Goal: Browse casually: Explore the website without a specific task or goal

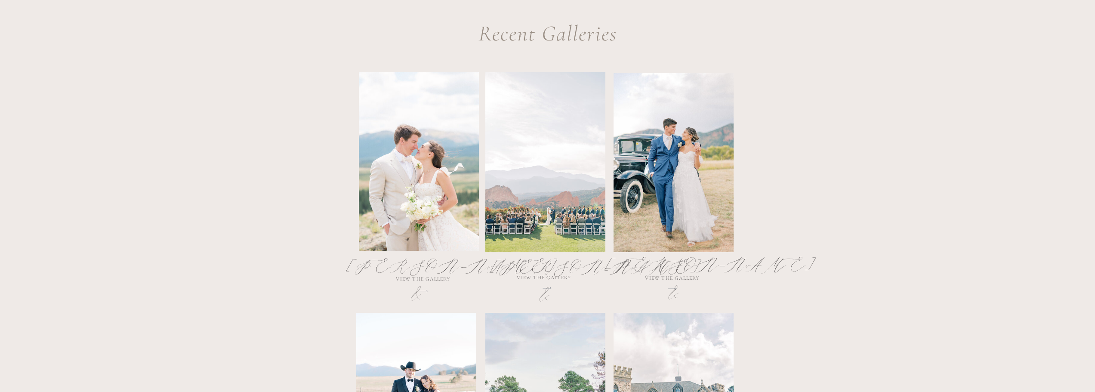
scroll to position [430, 0]
click at [423, 192] on div at bounding box center [419, 160] width 120 height 179
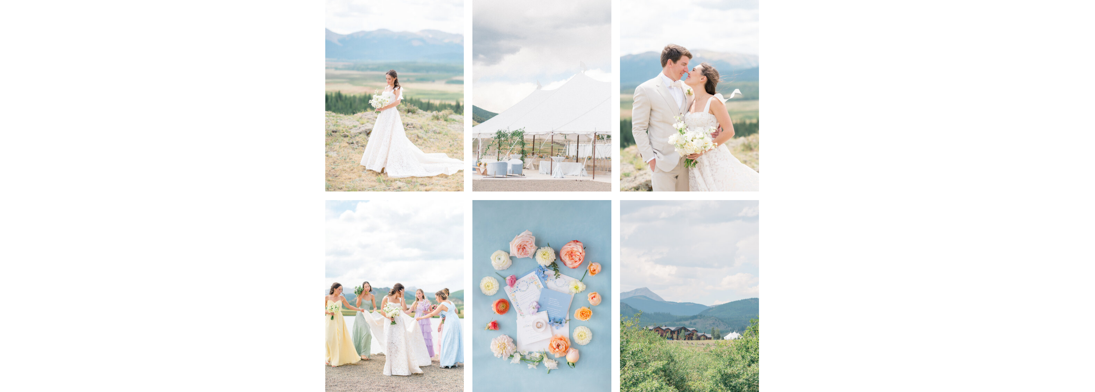
scroll to position [1519, 0]
click at [401, 85] on img at bounding box center [394, 86] width 139 height 209
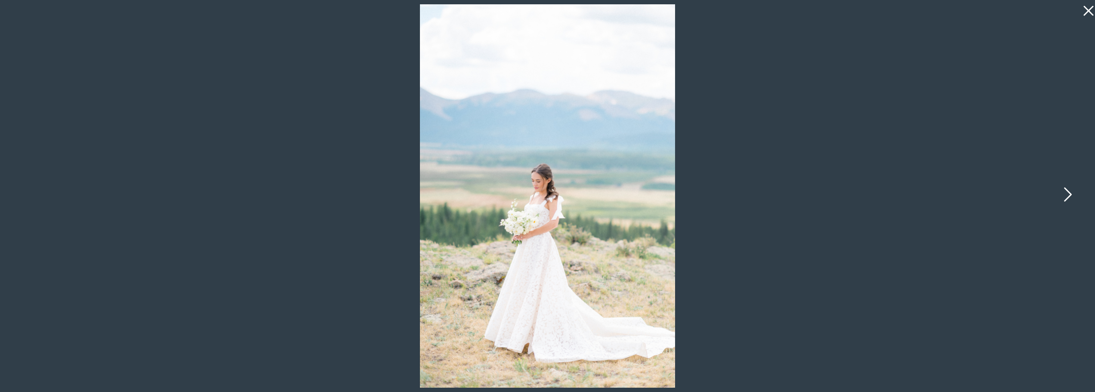
scroll to position [1433, 0]
click at [866, 250] on div at bounding box center [547, 196] width 1095 height 392
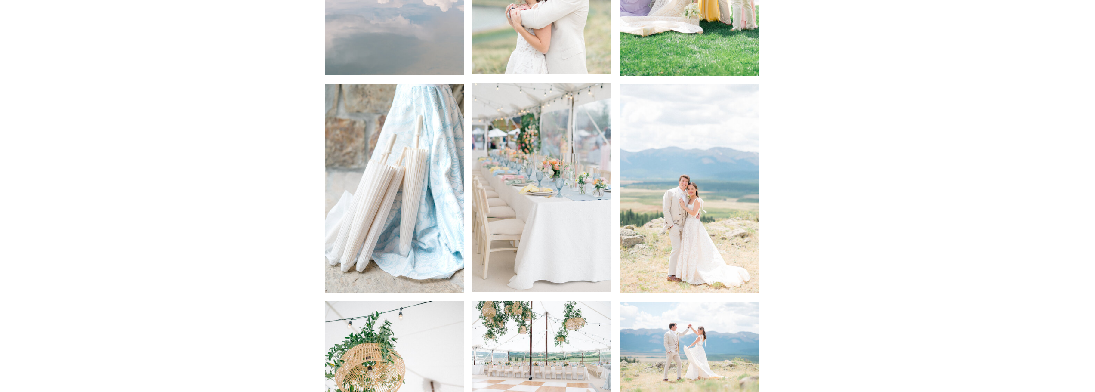
scroll to position [2766, 0]
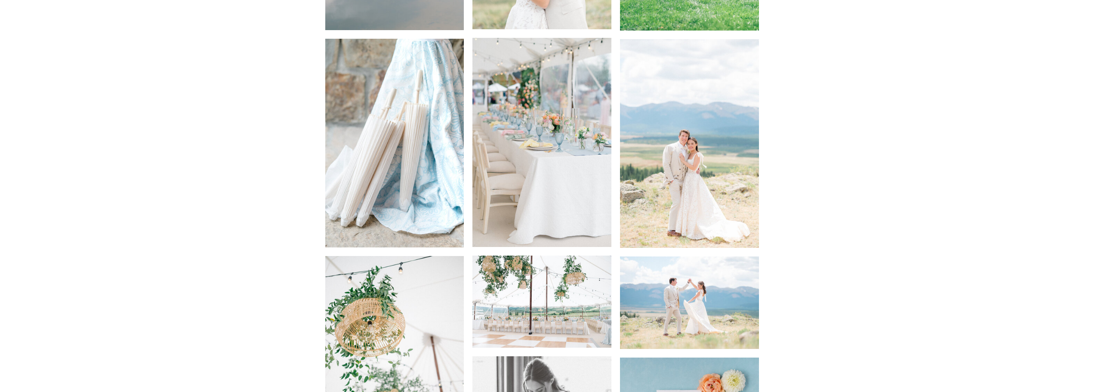
click at [682, 201] on img at bounding box center [689, 143] width 139 height 209
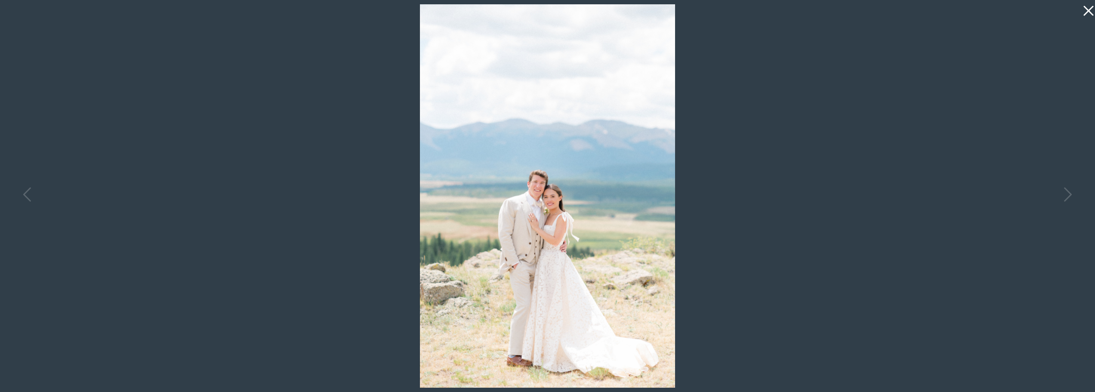
click at [922, 226] on div at bounding box center [547, 196] width 1095 height 392
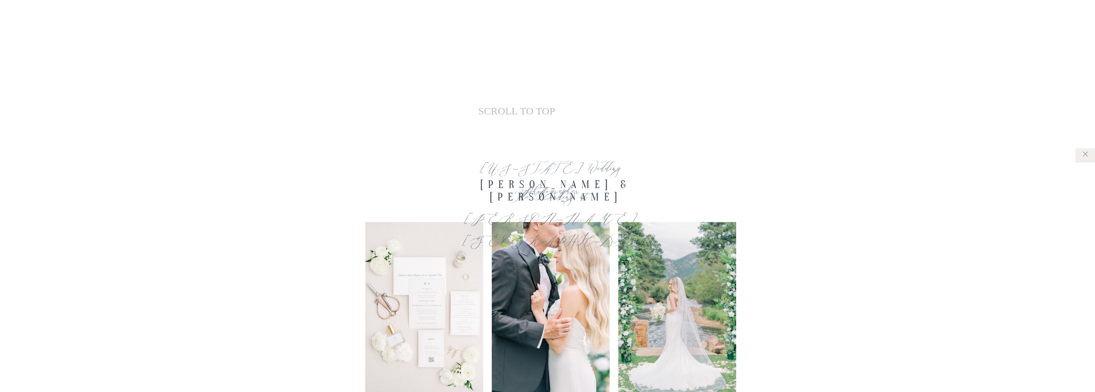
scroll to position [3498, 0]
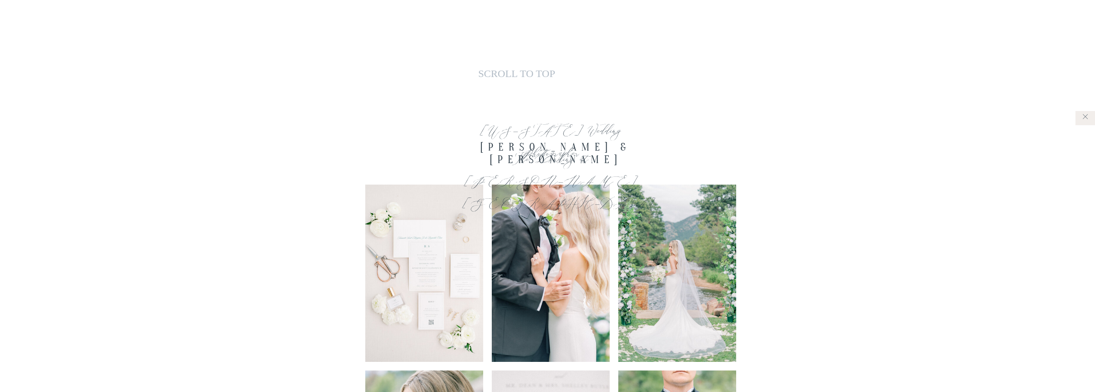
drag, startPoint x: 351, startPoint y: 124, endPoint x: 349, endPoint y: 135, distance: 10.5
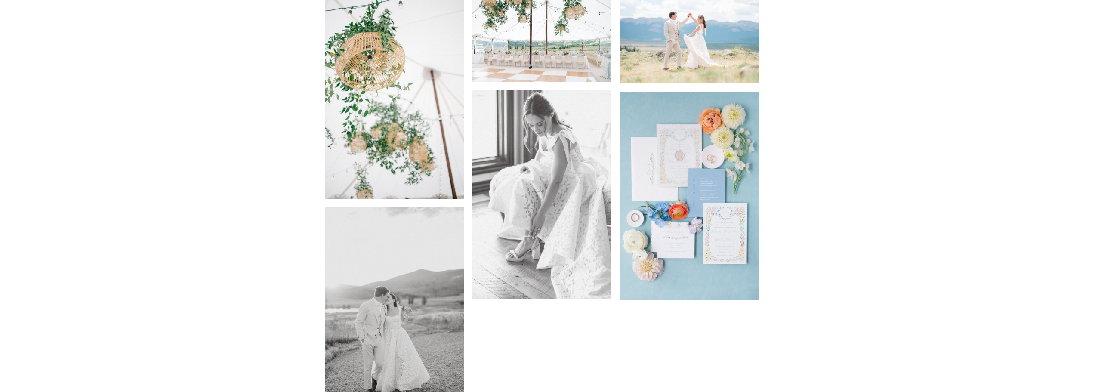
scroll to position [3110, 0]
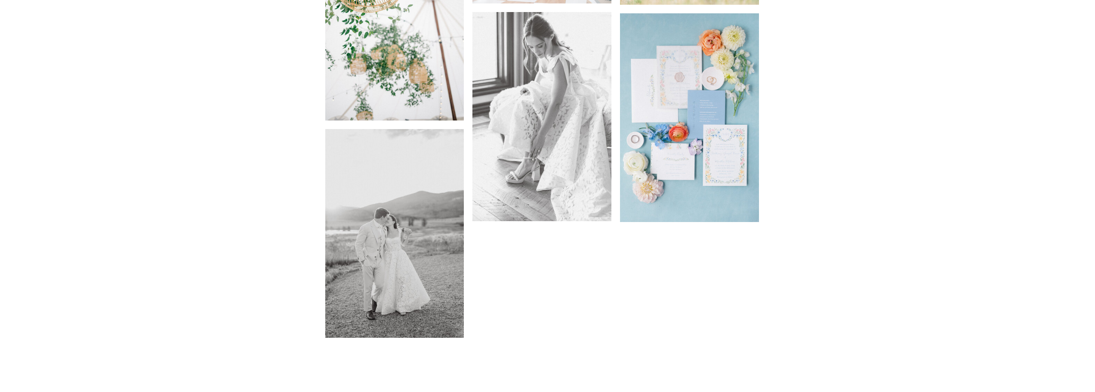
drag, startPoint x: 299, startPoint y: 266, endPoint x: 309, endPoint y: 259, distance: 13.3
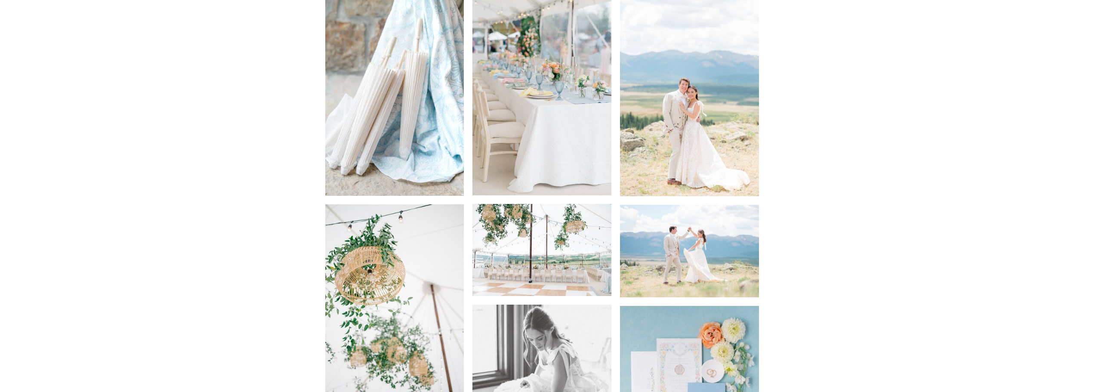
scroll to position [2766, 0]
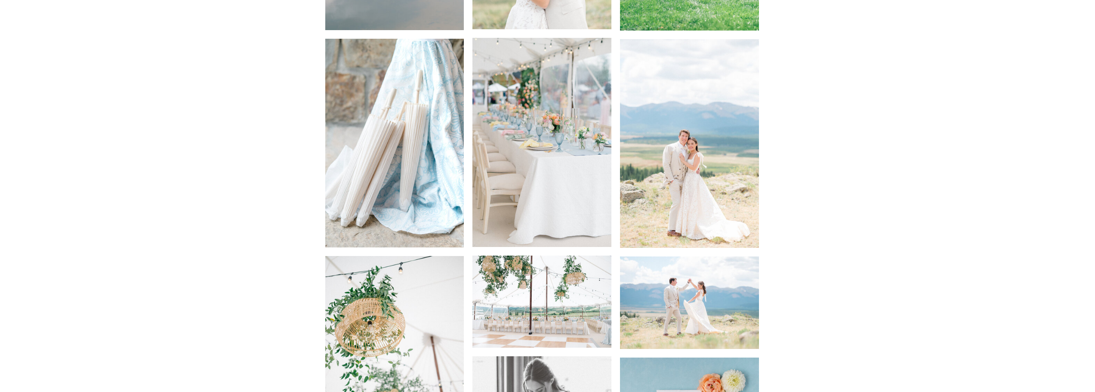
click at [720, 181] on img at bounding box center [689, 143] width 139 height 209
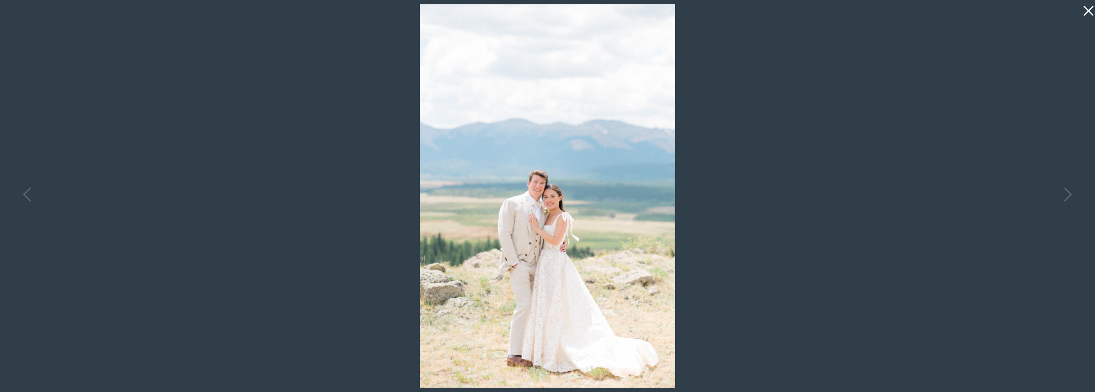
scroll to position [2551, 0]
click at [963, 217] on div at bounding box center [547, 196] width 1095 height 392
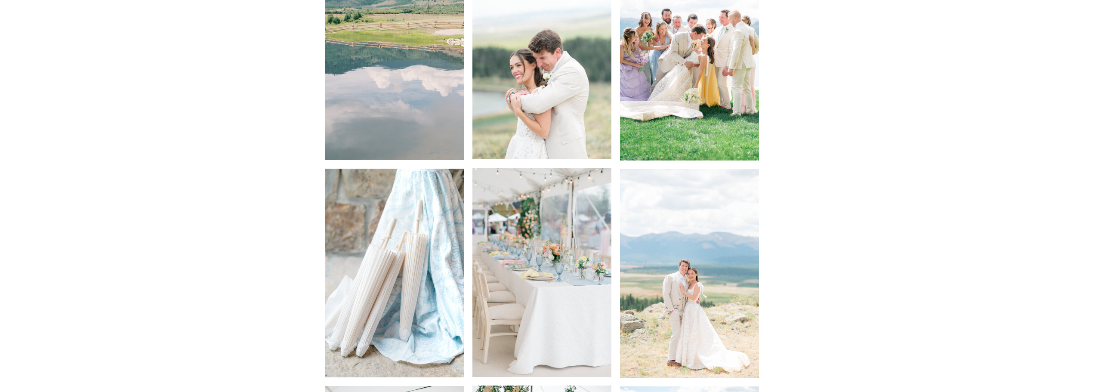
scroll to position [2637, 0]
drag, startPoint x: 924, startPoint y: 250, endPoint x: 720, endPoint y: 376, distance: 240.5
drag, startPoint x: 271, startPoint y: 251, endPoint x: 276, endPoint y: 251, distance: 4.3
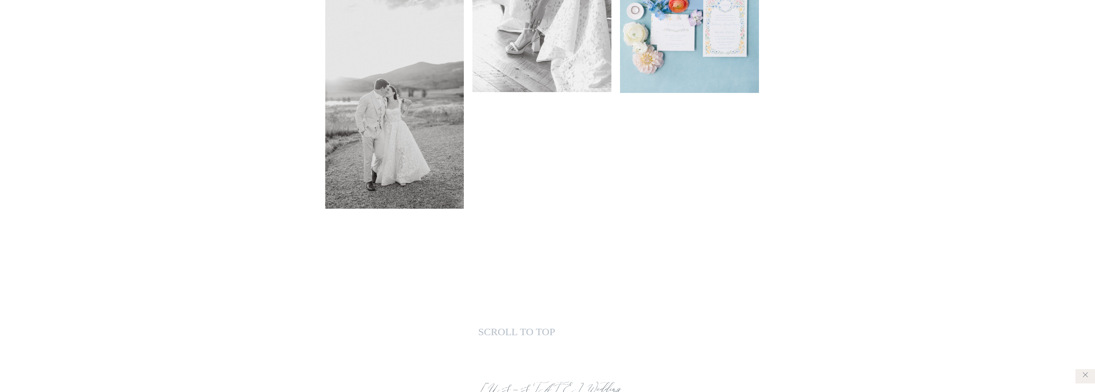
scroll to position [3196, 0]
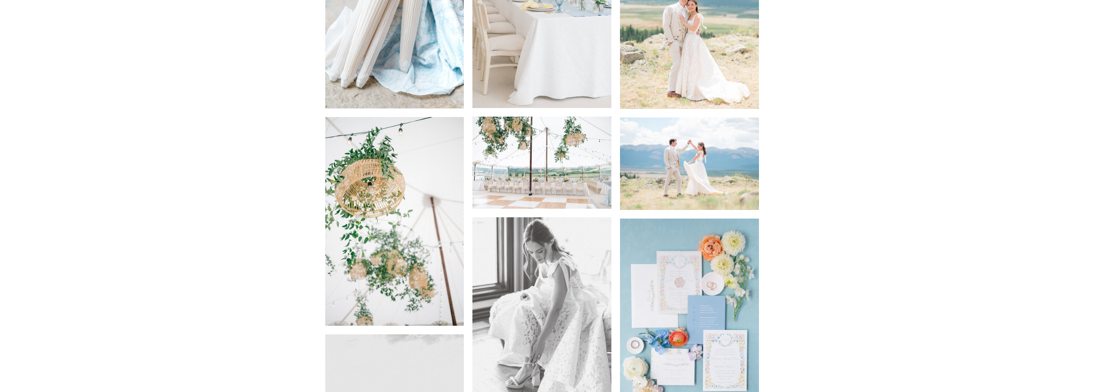
scroll to position [2895, 0]
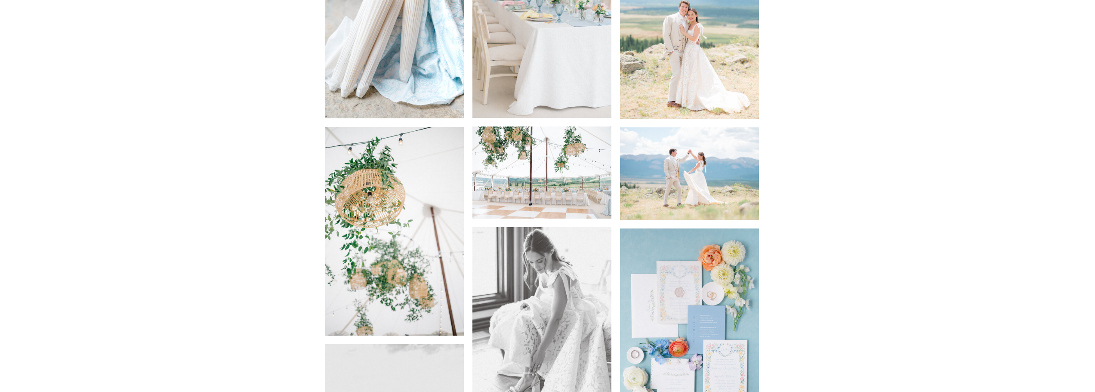
click at [528, 186] on img at bounding box center [541, 172] width 139 height 92
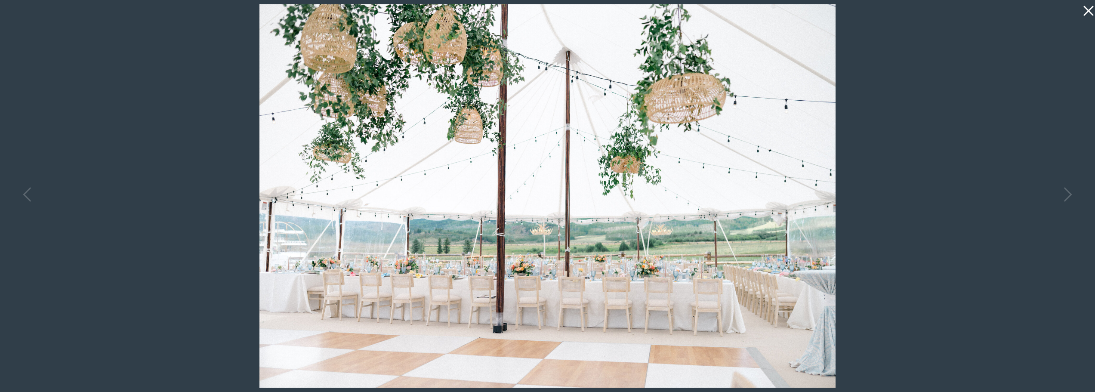
click at [944, 215] on div at bounding box center [547, 196] width 1095 height 392
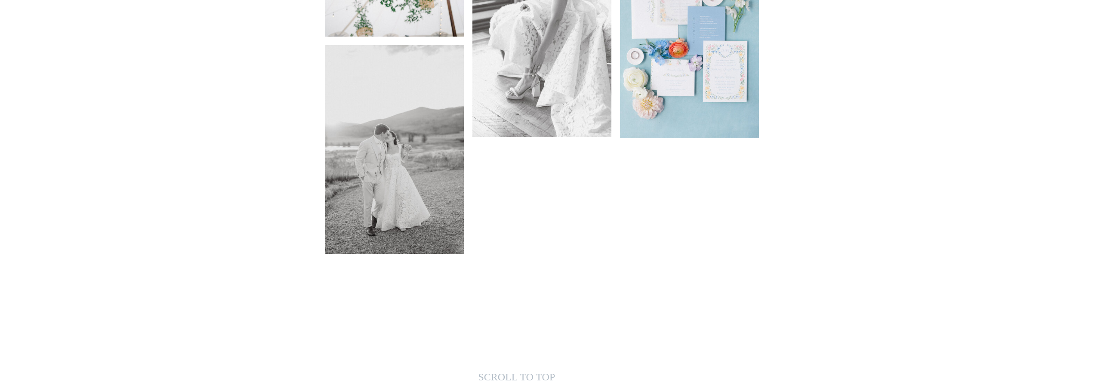
scroll to position [3067, 0]
